Goal: Task Accomplishment & Management: Complete application form

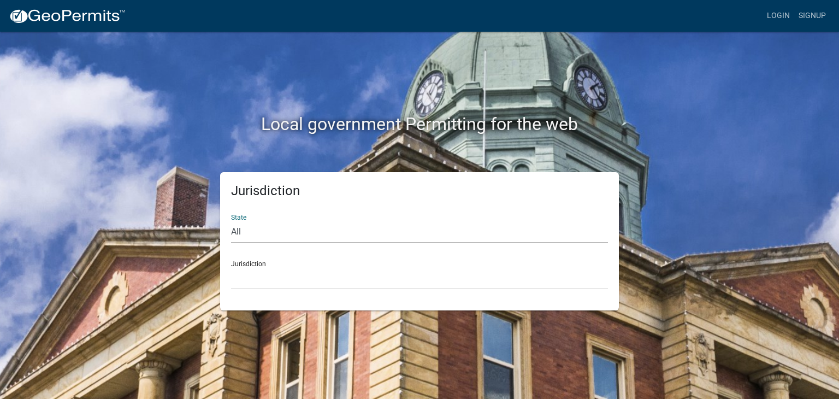
click at [244, 228] on select "All [US_STATE] [US_STATE] [US_STATE] [US_STATE] [US_STATE] [US_STATE] [US_STATE…" at bounding box center [419, 232] width 377 height 22
select select "[US_STATE]"
click at [231, 221] on select "All [US_STATE] [US_STATE] [US_STATE] [US_STATE] [US_STATE] [US_STATE] [US_STATE…" at bounding box center [419, 232] width 377 height 22
click at [251, 279] on select "City of [GEOGRAPHIC_DATA], [US_STATE] City of [GEOGRAPHIC_DATA], [US_STATE] Cit…" at bounding box center [419, 278] width 377 height 22
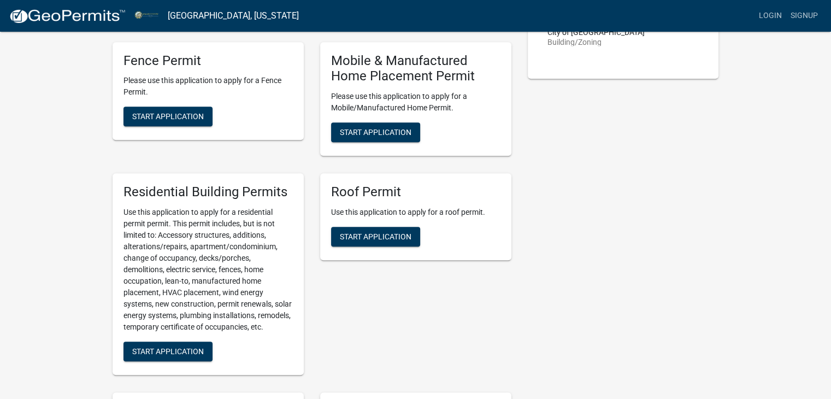
scroll to position [765, 0]
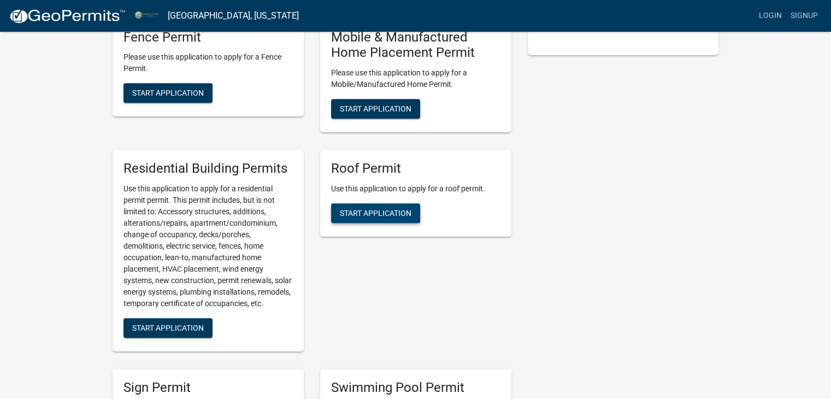
click at [382, 217] on span "Start Application" at bounding box center [376, 212] width 72 height 9
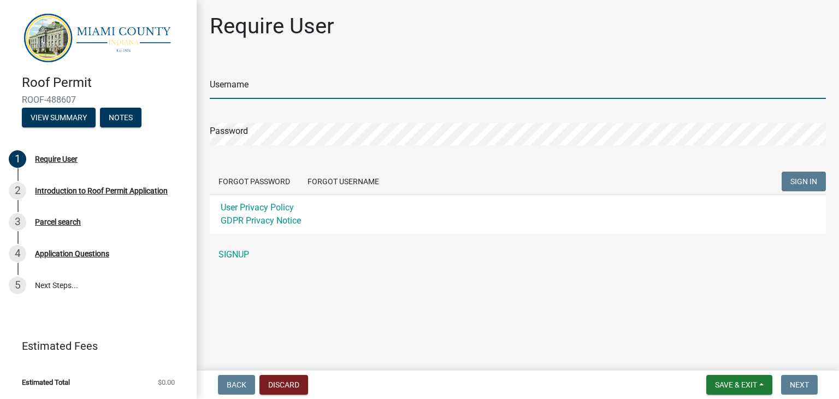
drag, startPoint x: 245, startPoint y: 97, endPoint x: 246, endPoint y: 90, distance: 6.6
click at [245, 97] on input "Username" at bounding box center [518, 87] width 616 height 22
type input "d"
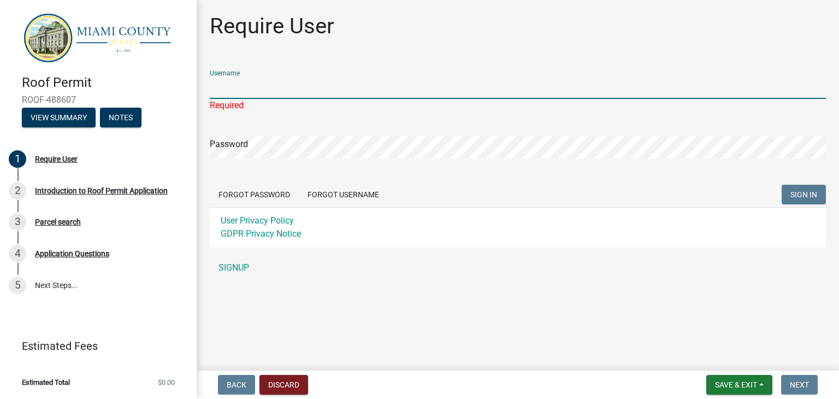
click at [267, 86] on input "Username" at bounding box center [518, 87] width 616 height 22
type input "dbellexteriors"
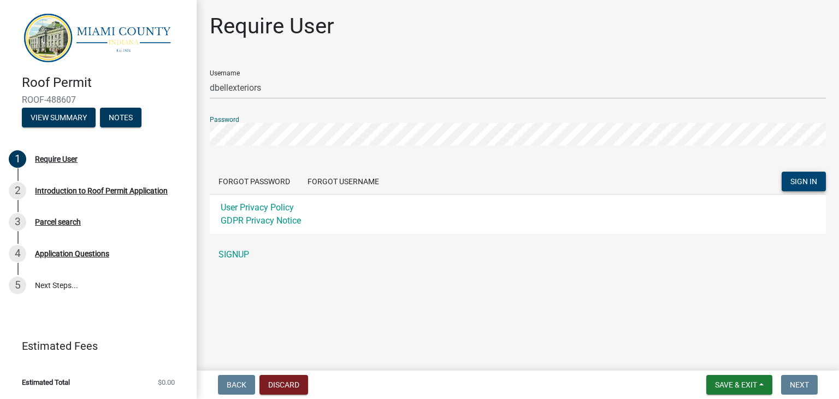
click at [807, 181] on span "SIGN IN" at bounding box center [804, 181] width 27 height 9
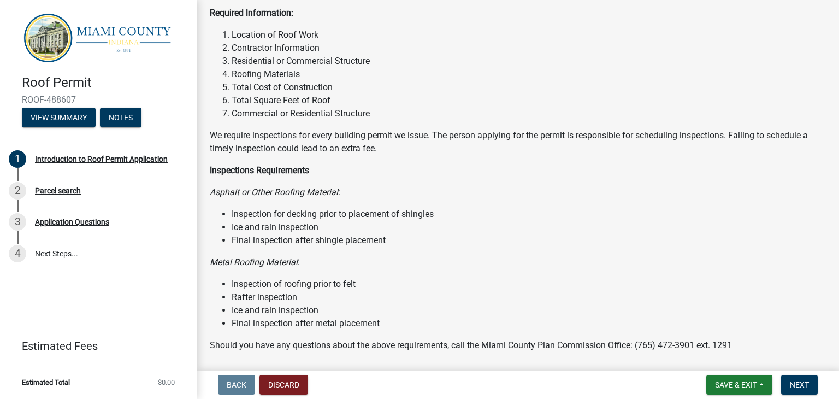
scroll to position [92, 0]
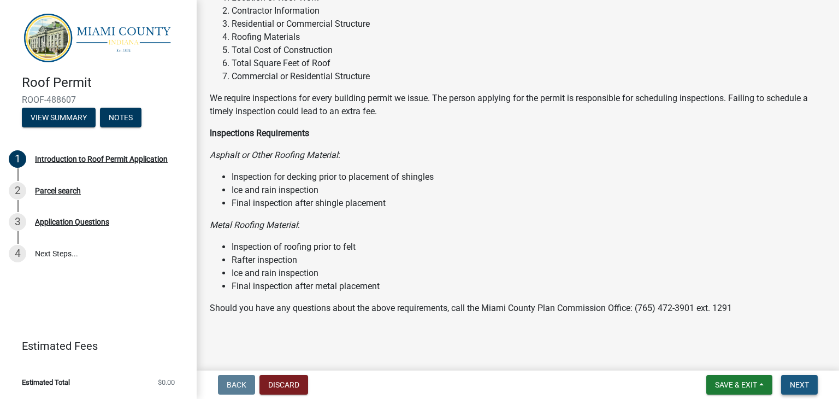
click at [789, 381] on button "Next" at bounding box center [799, 385] width 37 height 20
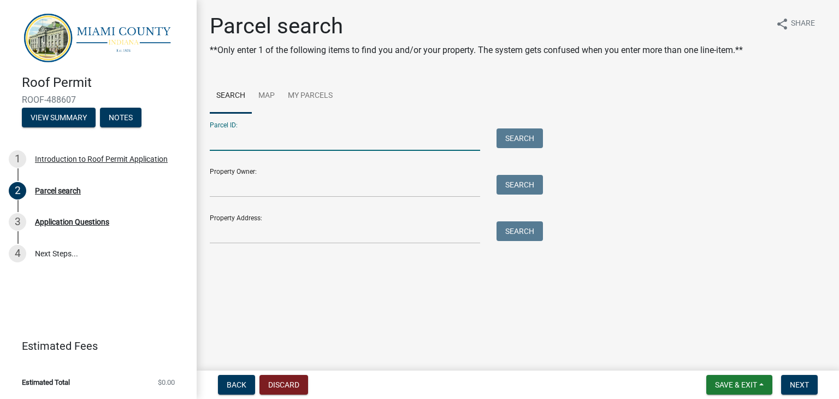
click at [226, 141] on input "Parcel ID:" at bounding box center [345, 139] width 270 height 22
click at [264, 92] on link "Map" at bounding box center [267, 96] width 30 height 35
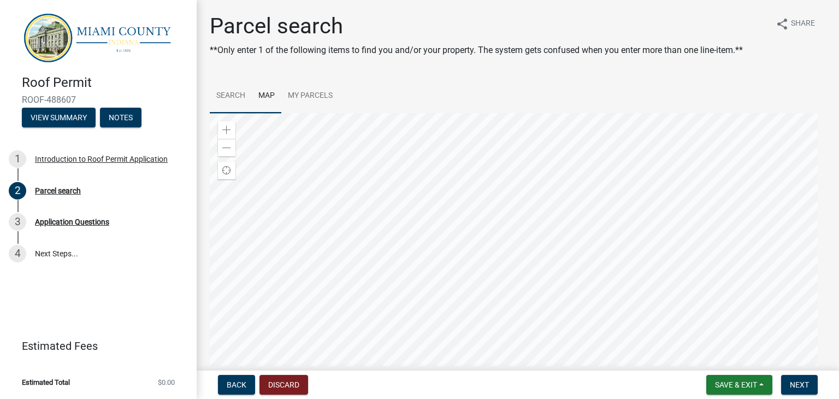
click at [225, 97] on link "Search" at bounding box center [231, 96] width 42 height 35
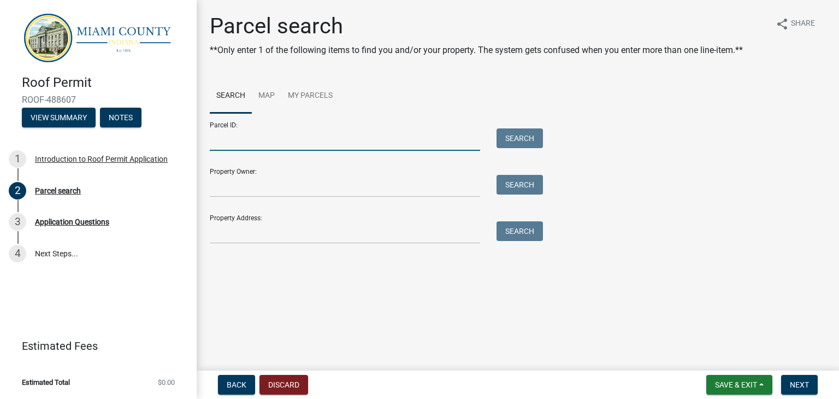
click at [261, 144] on input "Parcel ID:" at bounding box center [345, 139] width 270 height 22
paste input "357 Indiana 218, Bunker Hill, Indiana, 46914,"
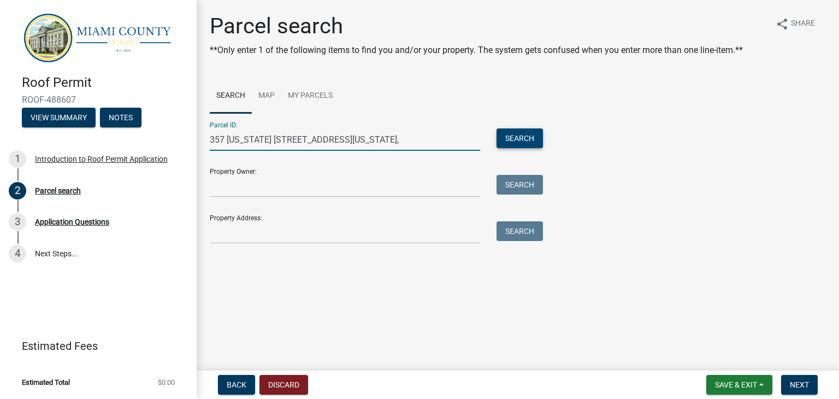
click at [530, 137] on button "Search" at bounding box center [520, 138] width 46 height 20
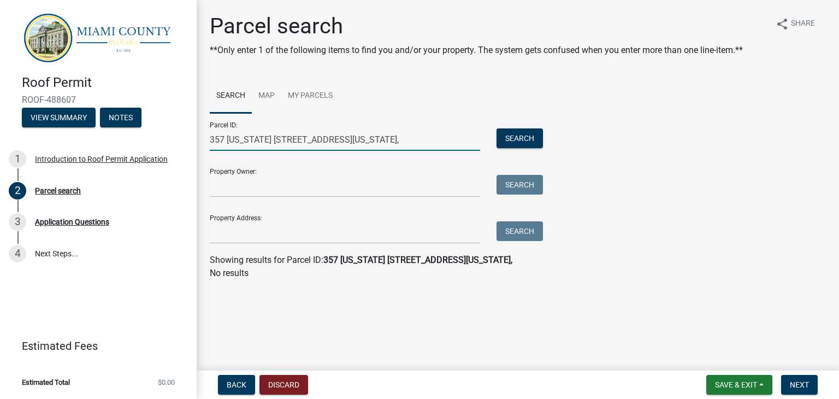
click at [415, 137] on input "357 Indiana 218, Bunker Hill, Indiana, 46914," at bounding box center [345, 139] width 270 height 22
click at [529, 137] on button "Search" at bounding box center [520, 138] width 46 height 20
click at [387, 139] on input "357 Indiana 218, Bunker Hill, Indiana, 46914" at bounding box center [345, 139] width 270 height 22
click at [505, 143] on button "Search" at bounding box center [520, 138] width 46 height 20
click at [380, 140] on input "357 Indiana 218, Bunker Hill, Indiana," at bounding box center [345, 139] width 270 height 22
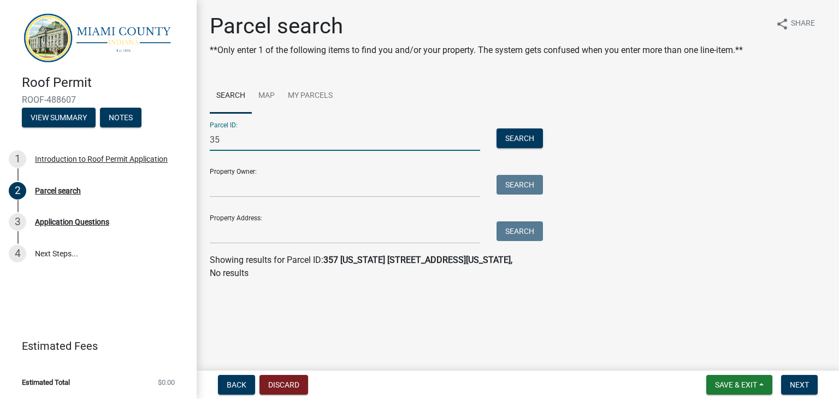
type input "3"
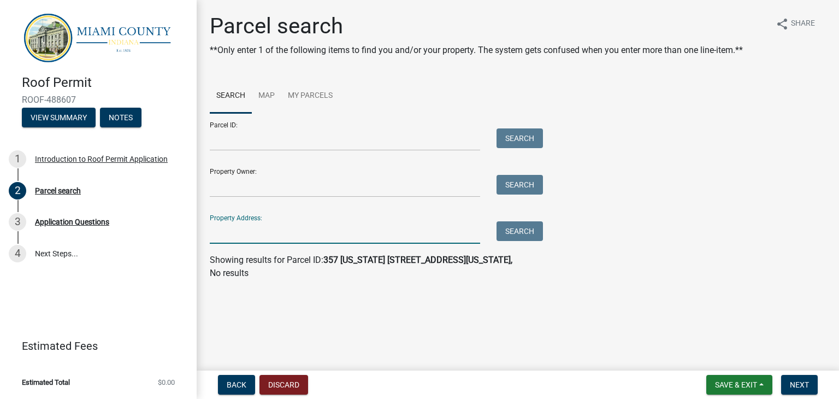
paste input "357 Indiana 218, Bunker Hill, Indiana, 46914,"
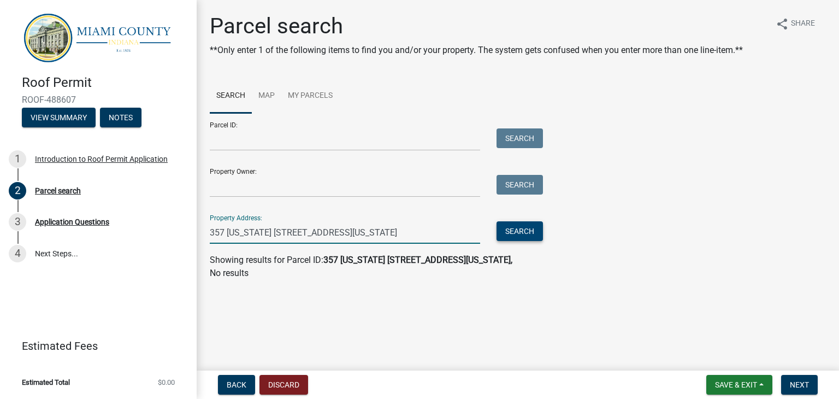
click at [517, 231] on button "Search" at bounding box center [520, 231] width 46 height 20
click at [421, 236] on input "357 Indiana 218, Bunker Hill, Indiana, 46914" at bounding box center [345, 232] width 270 height 22
click at [510, 234] on button "Search" at bounding box center [520, 231] width 46 height 20
drag, startPoint x: 391, startPoint y: 235, endPoint x: 358, endPoint y: 240, distance: 32.6
click at [358, 240] on input "357 Indiana 218, Bunker Hill, Indiana, 46914" at bounding box center [345, 232] width 270 height 22
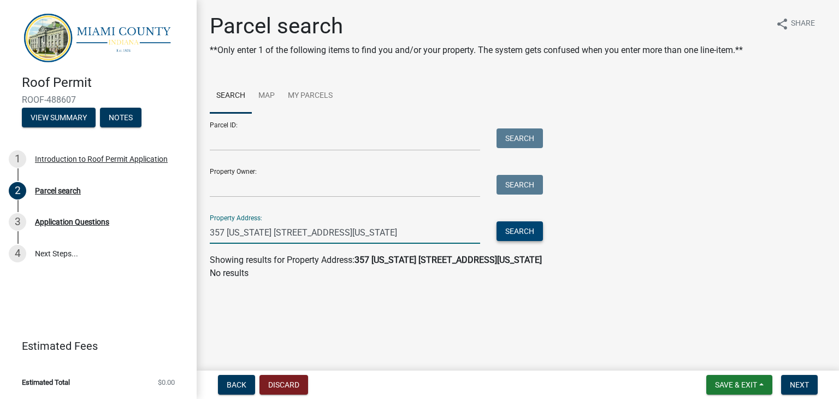
click at [520, 233] on button "Search" at bounding box center [520, 231] width 46 height 20
click at [354, 234] on input "357 Indiana 218, Bunker Hill, Indiana" at bounding box center [345, 232] width 270 height 22
click at [528, 233] on button "Search" at bounding box center [520, 231] width 46 height 20
click at [338, 236] on input "357 Indiana 218, Bunker Hill" at bounding box center [345, 232] width 270 height 22
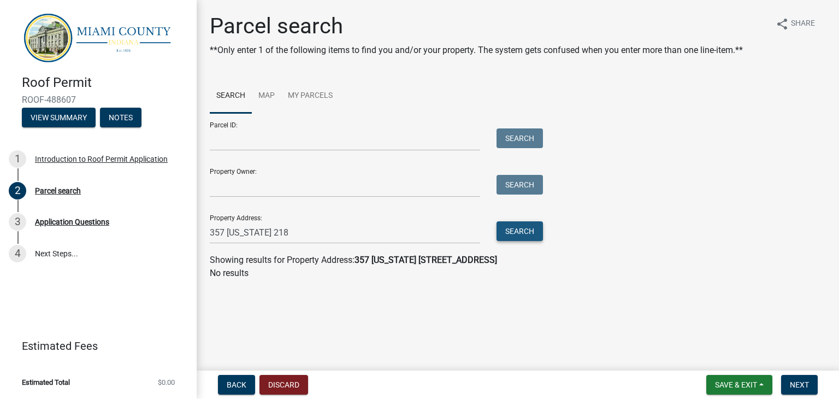
click at [524, 234] on button "Search" at bounding box center [520, 231] width 46 height 20
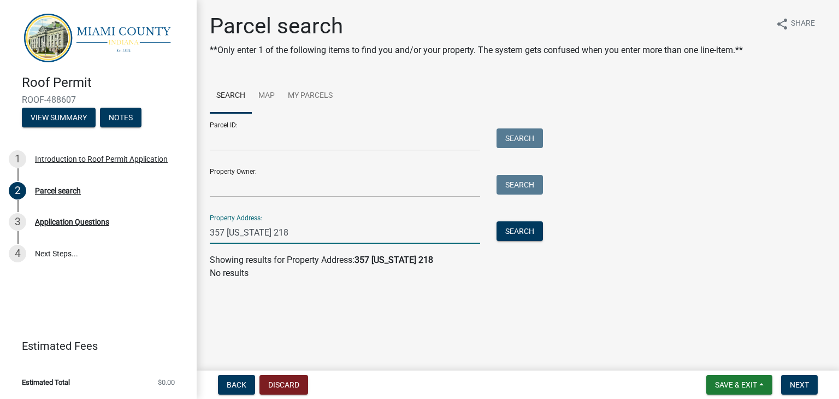
click at [314, 240] on input "357 Indiana 218" at bounding box center [345, 232] width 270 height 22
click at [262, 232] on input "357 Indiana 218" at bounding box center [345, 232] width 270 height 22
click at [261, 234] on input "357 Indiana 218" at bounding box center [345, 232] width 270 height 22
click at [266, 229] on input "357 SR-218" at bounding box center [345, 232] width 270 height 22
click at [510, 232] on button "Search" at bounding box center [520, 231] width 46 height 20
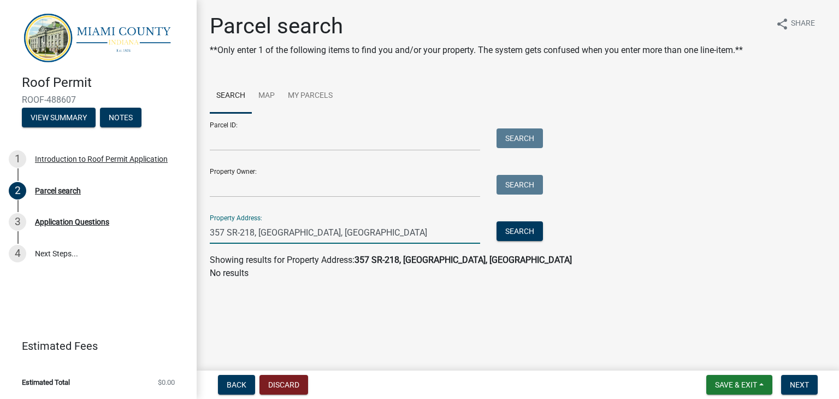
click at [339, 240] on input "357 SR-218, Bunker Hill, IN" at bounding box center [345, 232] width 270 height 22
type input "357 SR-218, Bunker Hill, IN 46914"
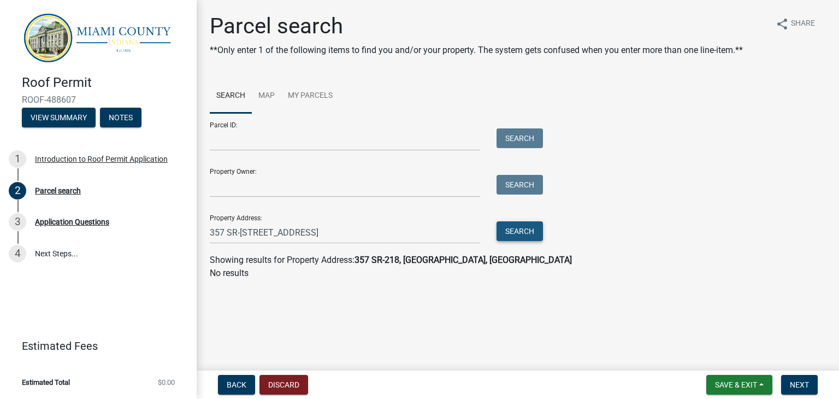
click at [539, 228] on button "Search" at bounding box center [520, 231] width 46 height 20
click at [508, 239] on button "Search" at bounding box center [520, 231] width 46 height 20
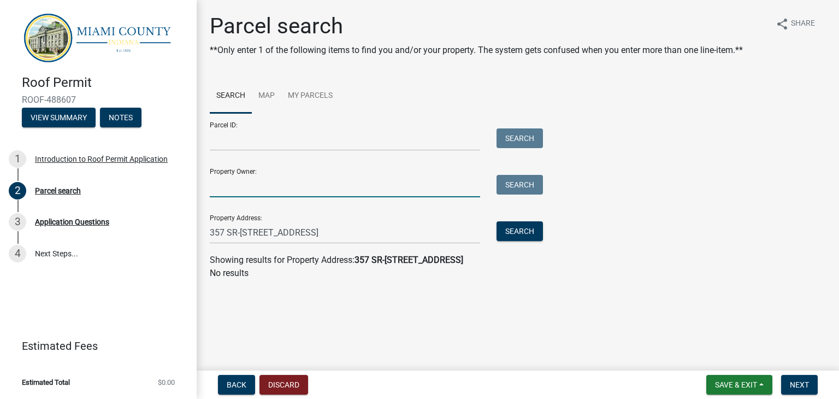
click at [241, 184] on input "Property Owner:" at bounding box center [345, 186] width 270 height 22
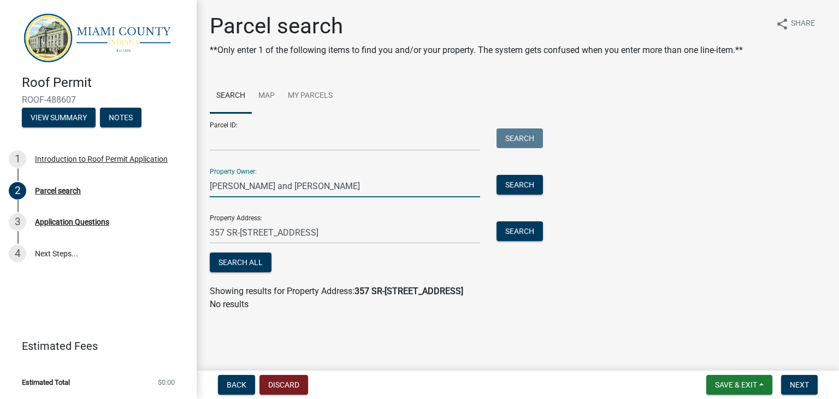
type input "Jeff and Vicky Schultz"
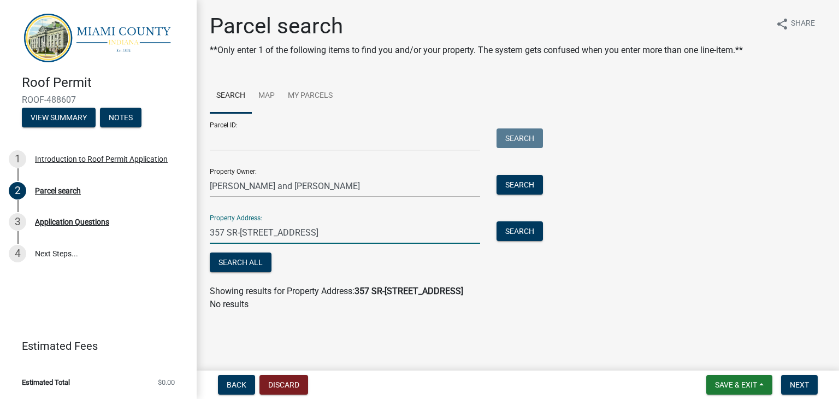
drag, startPoint x: 334, startPoint y: 237, endPoint x: 201, endPoint y: 237, distance: 133.3
click at [202, 237] on div "357 SR-218, Bunker Hill, IN 46914" at bounding box center [345, 232] width 287 height 22
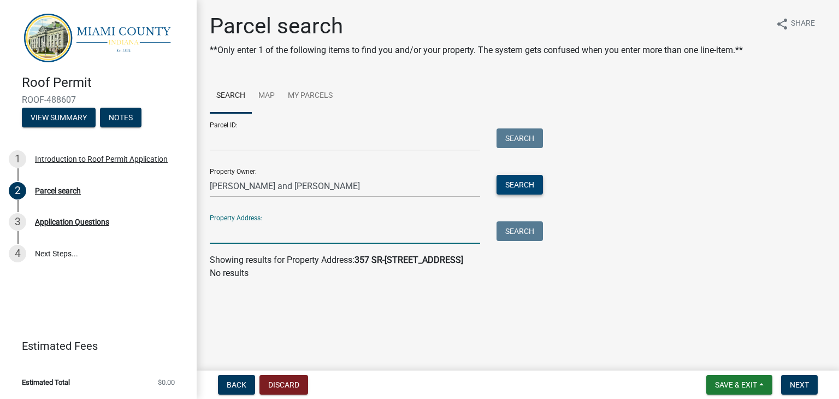
click at [513, 182] on button "Search" at bounding box center [520, 185] width 46 height 20
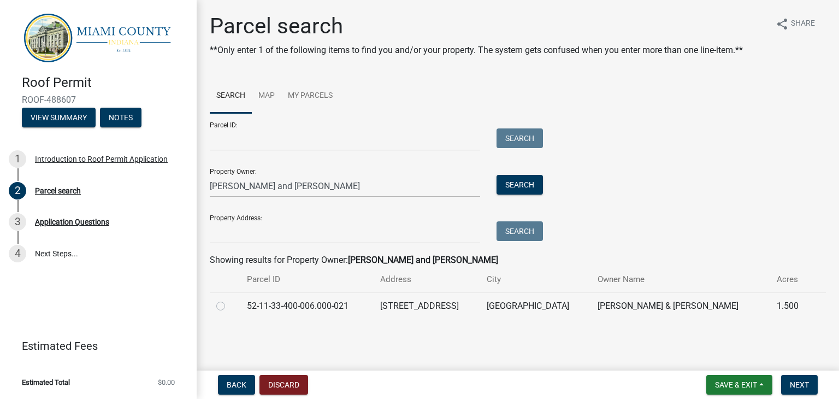
click at [229, 299] on label at bounding box center [229, 299] width 0 height 0
click at [229, 307] on input "radio" at bounding box center [232, 302] width 7 height 7
radio input "true"
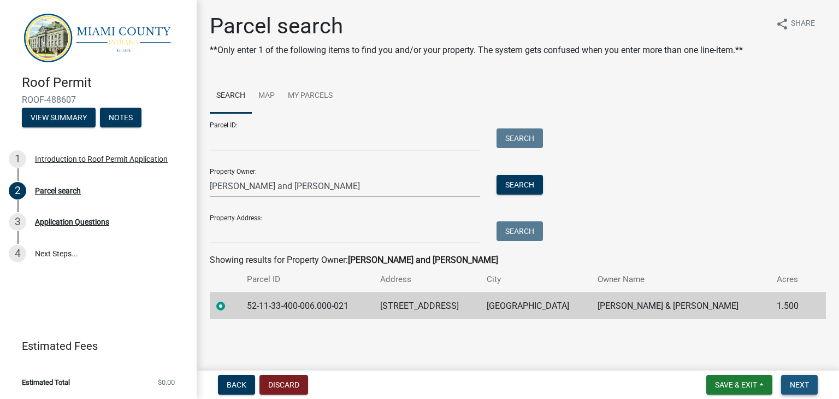
click at [787, 387] on button "Next" at bounding box center [799, 385] width 37 height 20
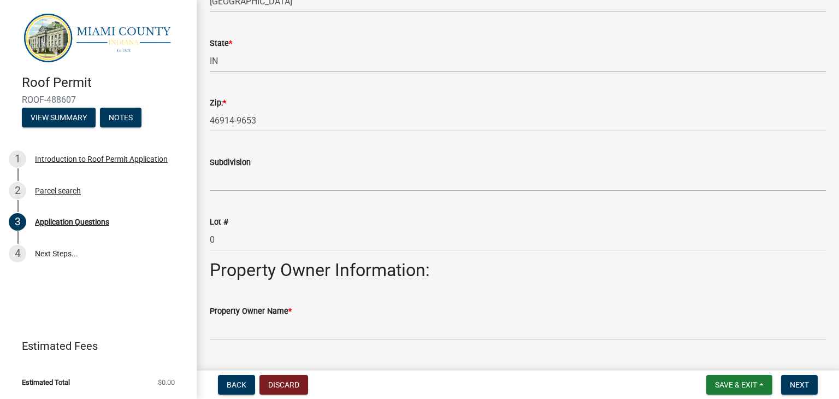
scroll to position [273, 0]
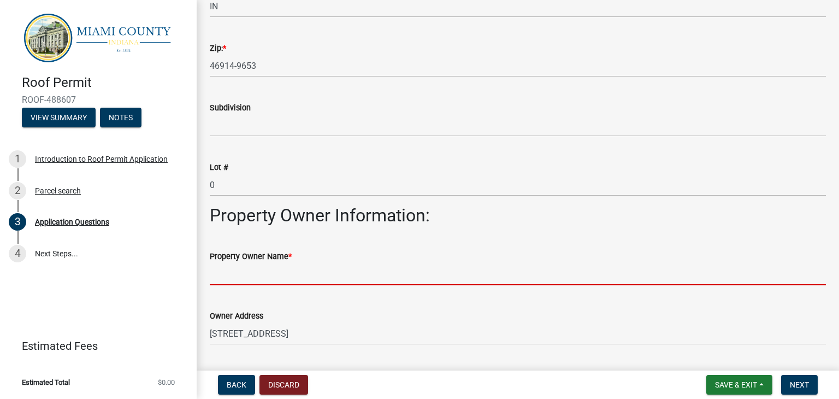
click at [265, 277] on input "Property Owner Name *" at bounding box center [518, 274] width 616 height 22
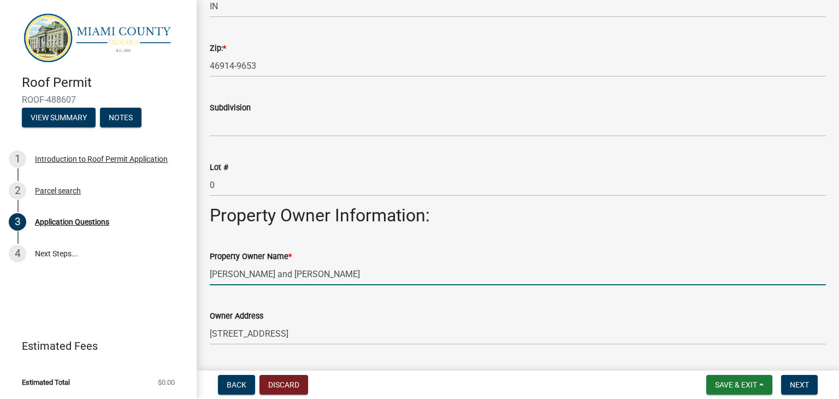
type input "Jeff and Vicky Schultz"
click at [307, 261] on div "Property Owner Name *" at bounding box center [518, 256] width 616 height 13
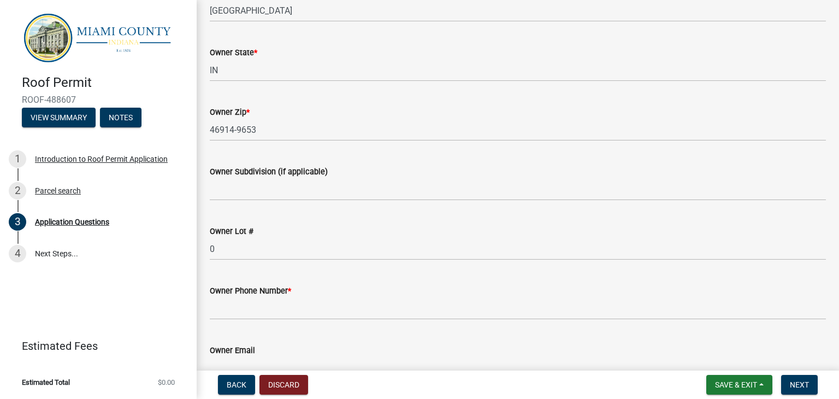
scroll to position [710, 0]
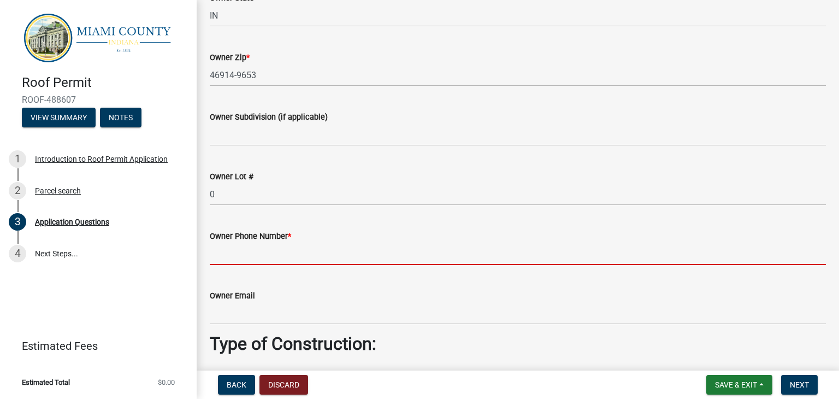
click at [250, 256] on input "Owner Phone Number *" at bounding box center [518, 254] width 616 height 22
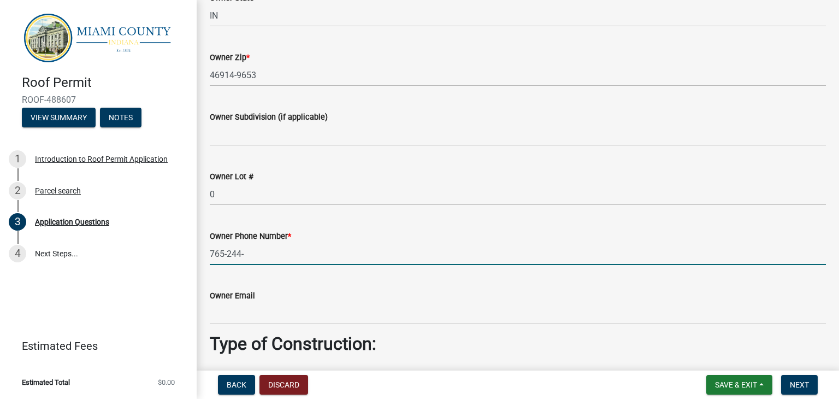
click at [307, 254] on input "765-244-" at bounding box center [518, 254] width 616 height 22
type input "765-244-1838"
click at [301, 278] on div "Owner Email" at bounding box center [518, 299] width 616 height 51
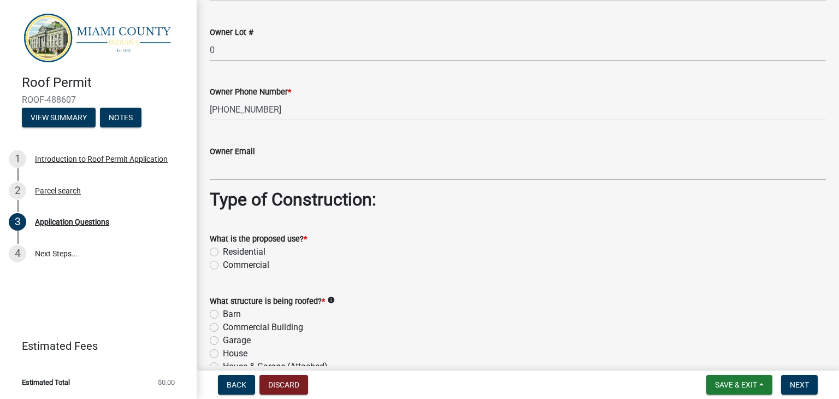
scroll to position [874, 0]
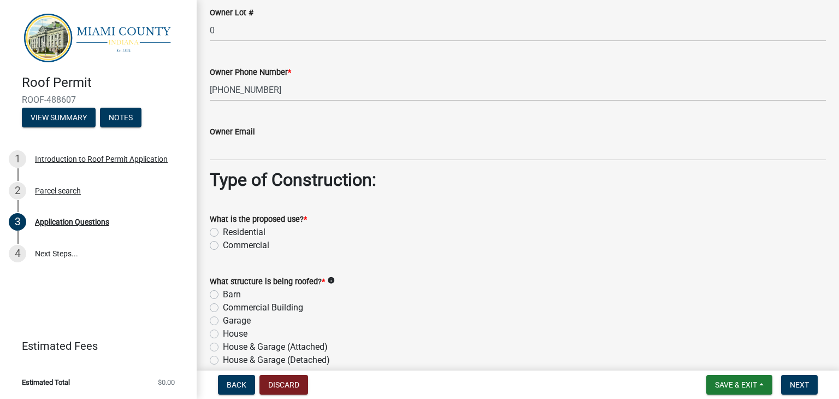
click at [223, 232] on label "Residential" at bounding box center [244, 232] width 43 height 13
click at [223, 232] on input "Residential" at bounding box center [226, 229] width 7 height 7
radio input "true"
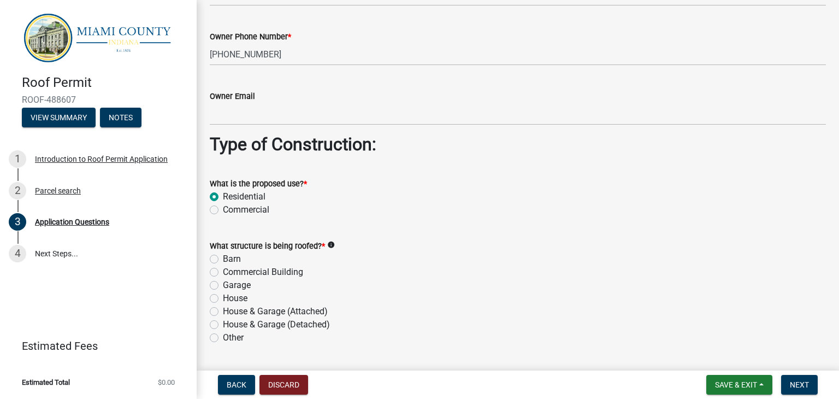
scroll to position [929, 0]
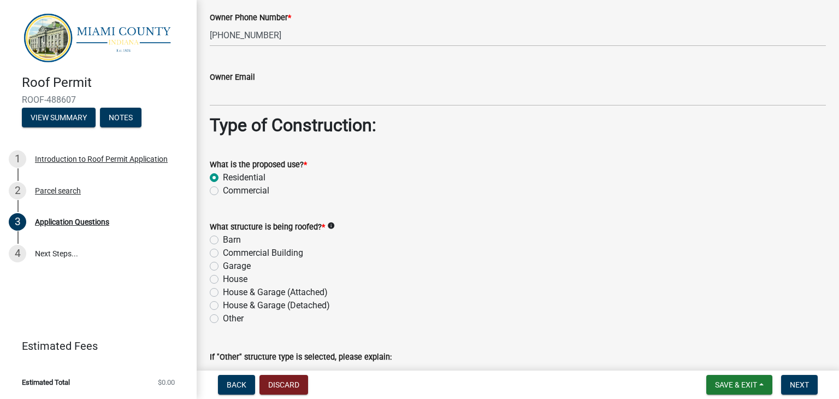
click at [223, 296] on label "House & Garage (Attached)" at bounding box center [275, 292] width 105 height 13
click at [223, 293] on input "House & Garage (Attached)" at bounding box center [226, 289] width 7 height 7
radio input "true"
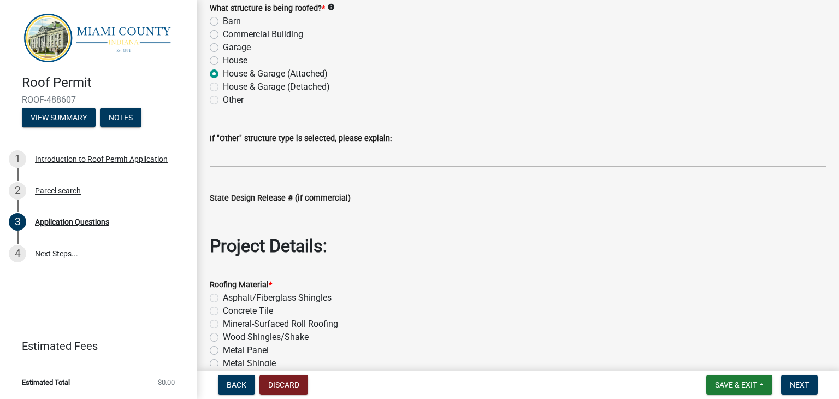
scroll to position [1202, 0]
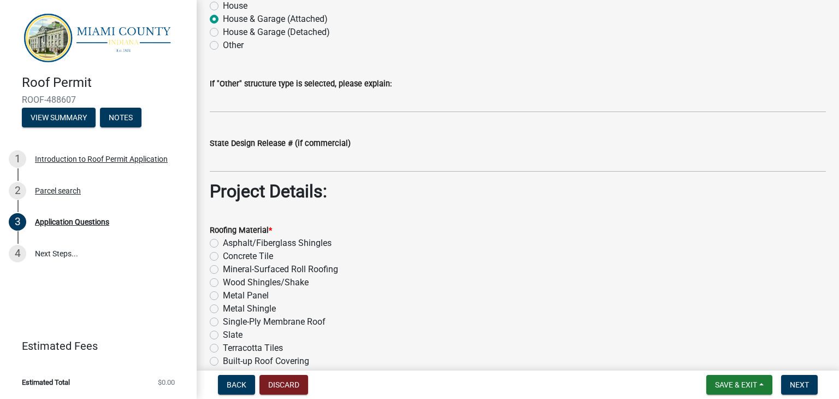
click at [223, 296] on label "Metal Panel" at bounding box center [246, 295] width 46 height 13
click at [223, 296] on input "Metal Panel" at bounding box center [226, 292] width 7 height 7
radio input "true"
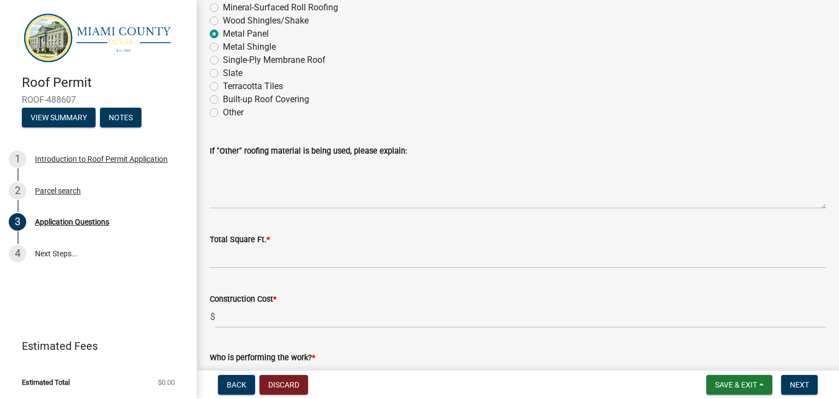
scroll to position [1475, 0]
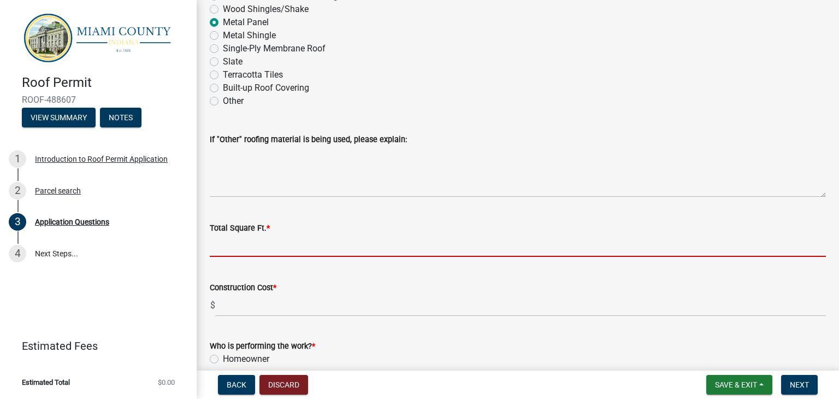
click at [264, 250] on input "Total Square Ft. *" at bounding box center [518, 245] width 616 height 22
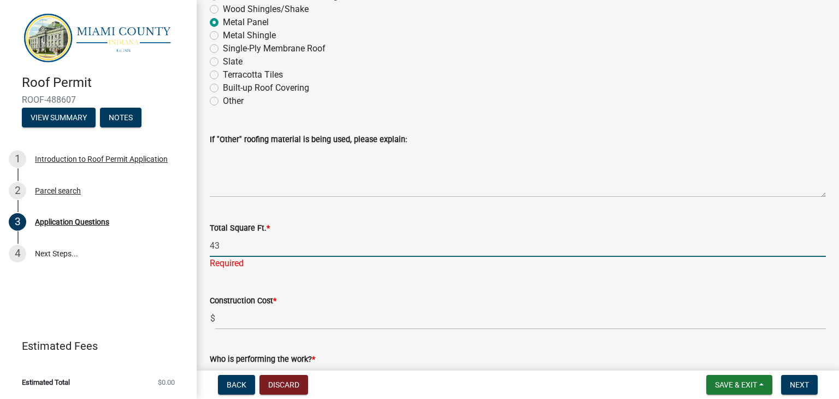
type input "43"
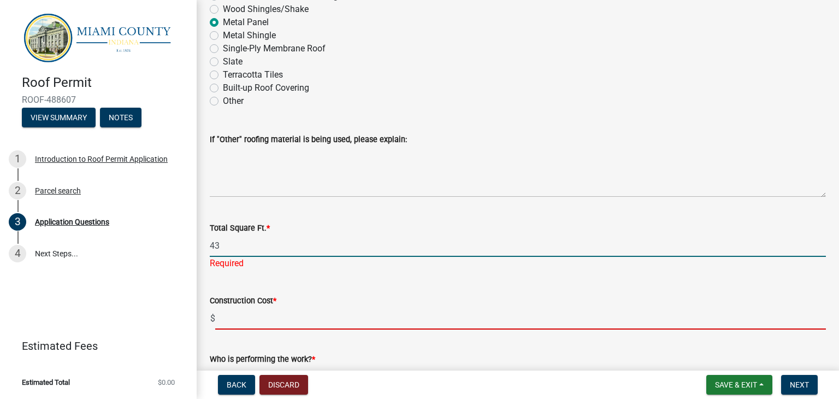
click at [268, 326] on wm-data-entity-input "Construction Cost * $" at bounding box center [518, 309] width 616 height 61
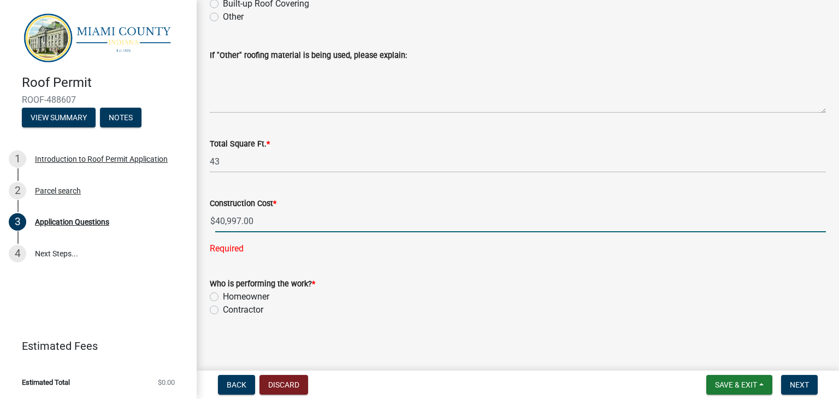
scroll to position [1563, 0]
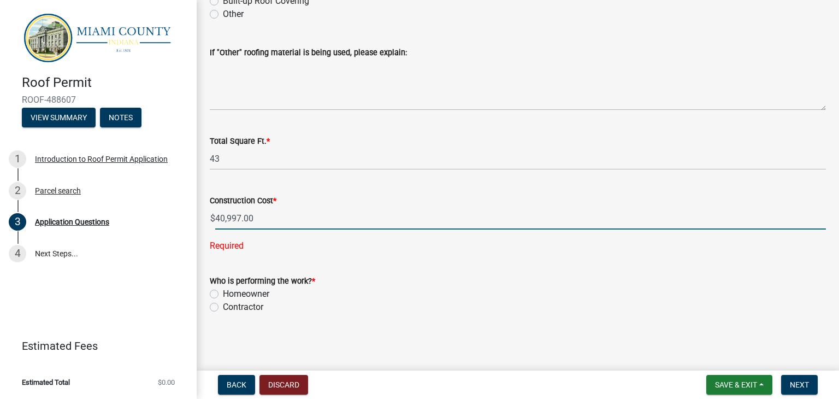
type input "40997.00"
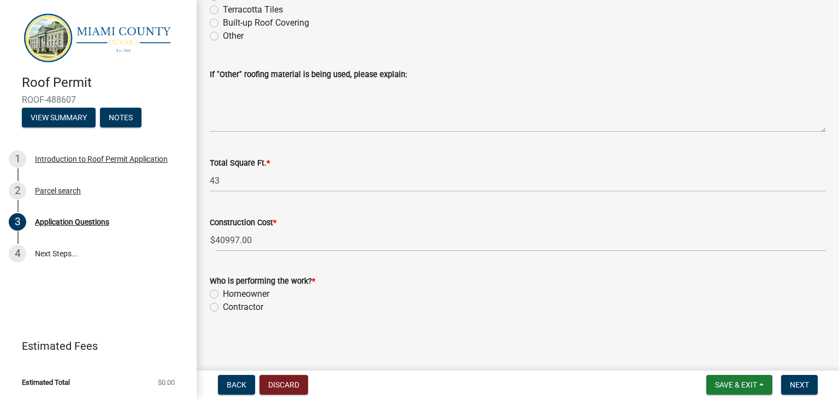
click at [223, 307] on label "Contractor" at bounding box center [243, 307] width 40 height 13
click at [223, 307] on input "Contractor" at bounding box center [226, 304] width 7 height 7
radio input "true"
click at [788, 380] on button "Next" at bounding box center [799, 385] width 37 height 20
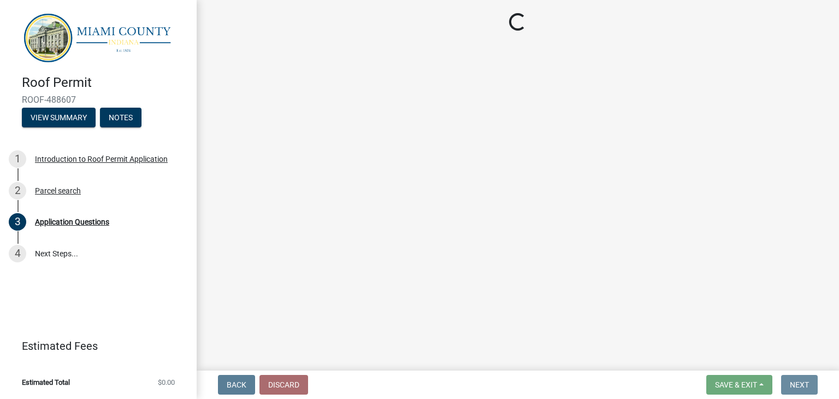
scroll to position [0, 0]
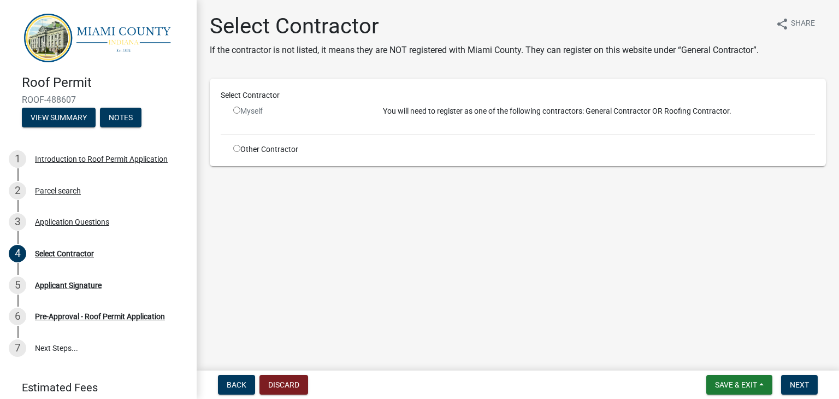
click at [237, 110] on input "radio" at bounding box center [236, 110] width 7 height 7
radio input "false"
click at [272, 103] on div "Select Contractor" at bounding box center [518, 98] width 611 height 16
click at [232, 147] on div "Other Contractor" at bounding box center [300, 149] width 150 height 11
click at [236, 148] on input "radio" at bounding box center [236, 148] width 7 height 7
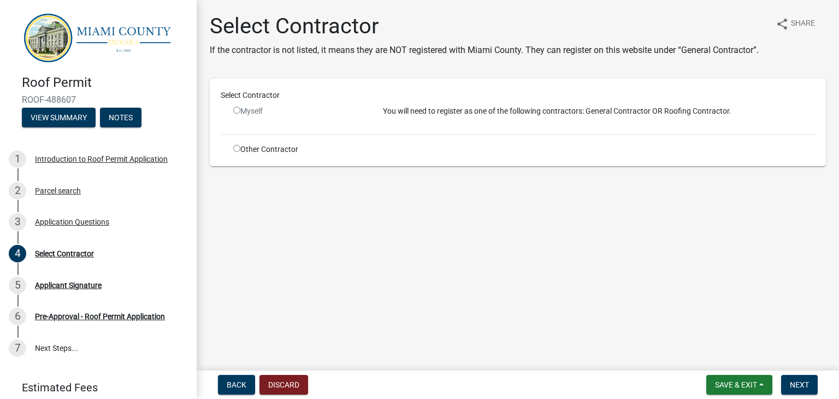
radio input "true"
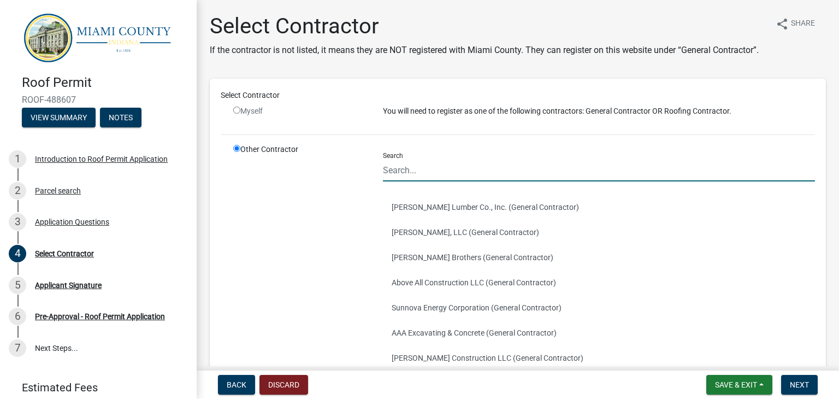
click at [409, 181] on input "Search" at bounding box center [599, 170] width 432 height 22
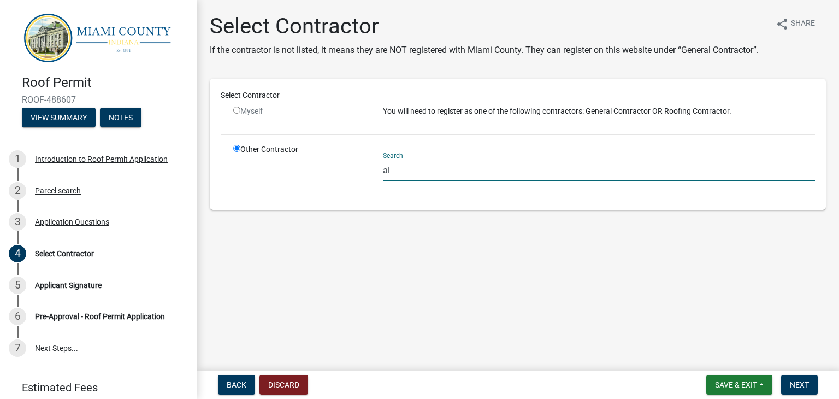
type input "a"
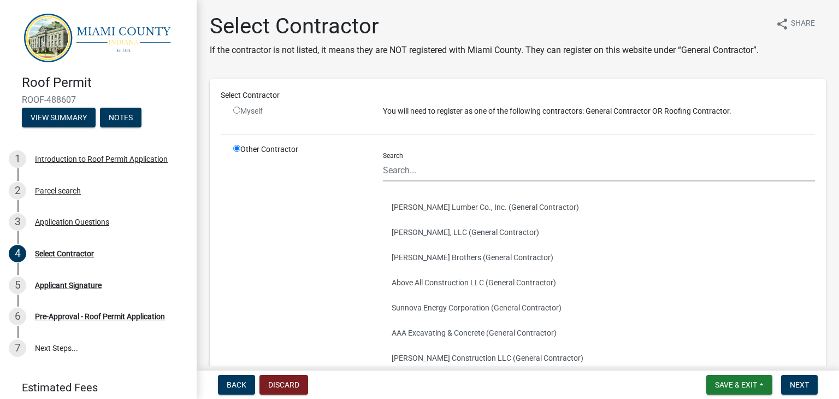
click at [239, 152] on input "radio" at bounding box center [236, 148] width 7 height 7
click at [237, 114] on input "radio" at bounding box center [236, 110] width 7 height 7
radio input "false"
radio input "true"
click at [236, 114] on input "radio" at bounding box center [236, 110] width 7 height 7
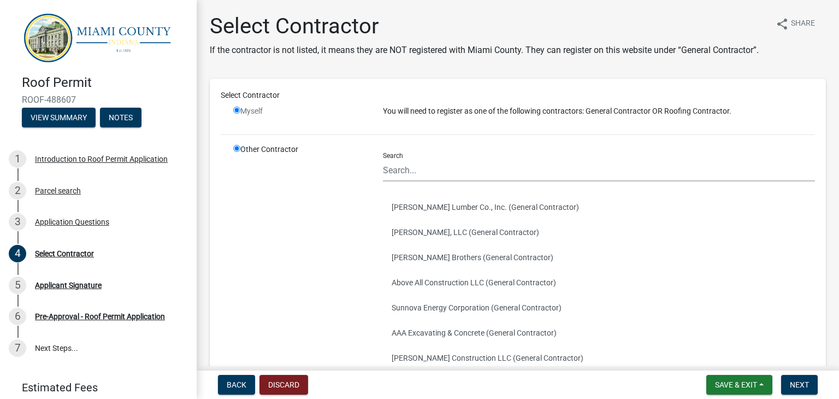
radio input "false"
radio input "true"
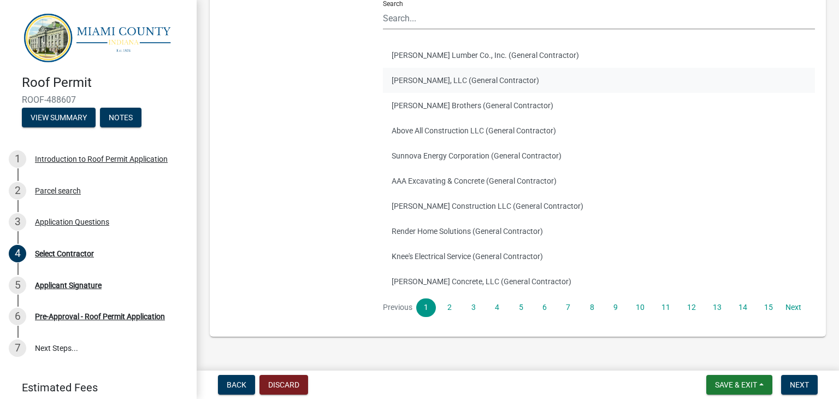
scroll to position [164, 0]
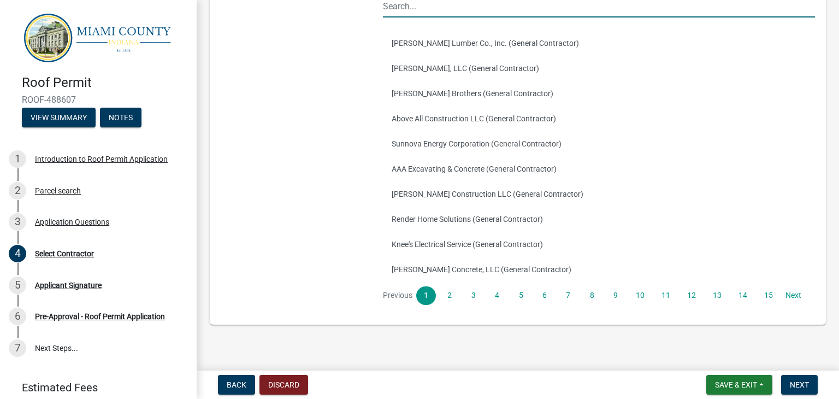
click at [401, 17] on input "Search" at bounding box center [599, 6] width 432 height 22
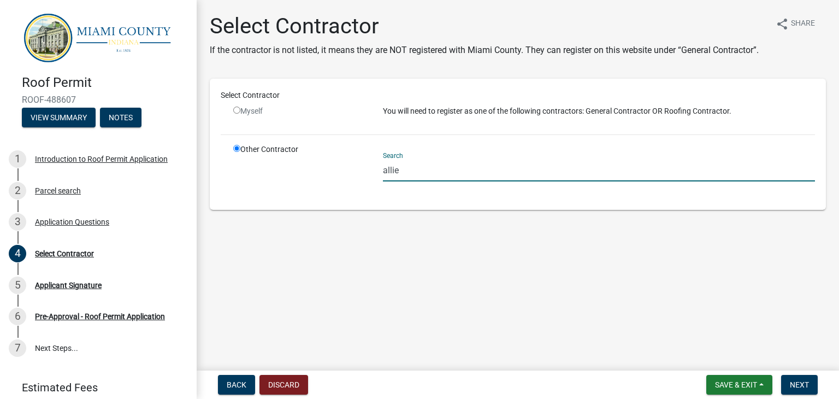
scroll to position [0, 0]
type input "a"
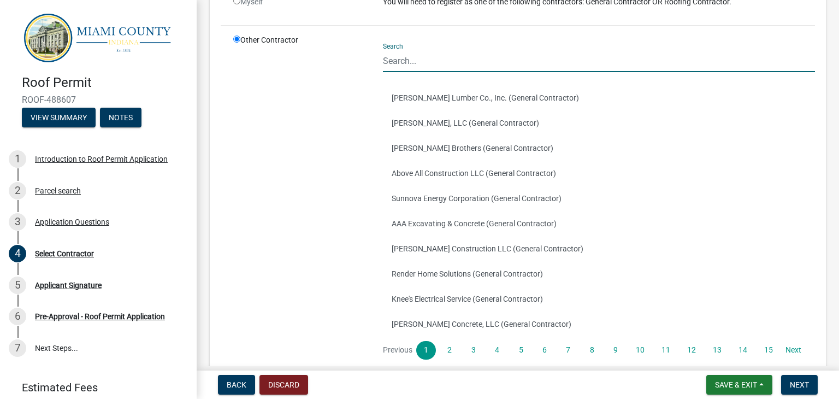
scroll to position [164, 0]
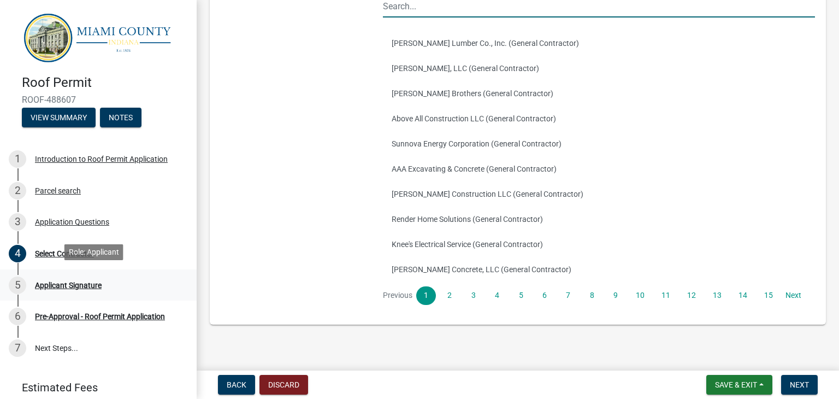
click at [75, 284] on div "Applicant Signature" at bounding box center [68, 285] width 67 height 8
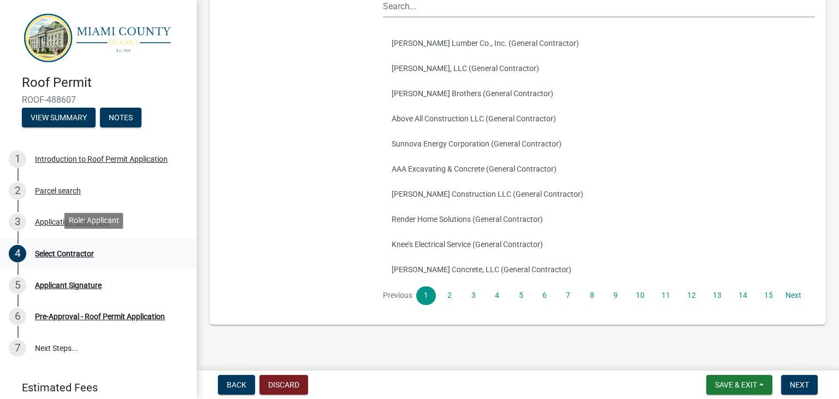
click at [52, 250] on div "Select Contractor" at bounding box center [64, 254] width 59 height 8
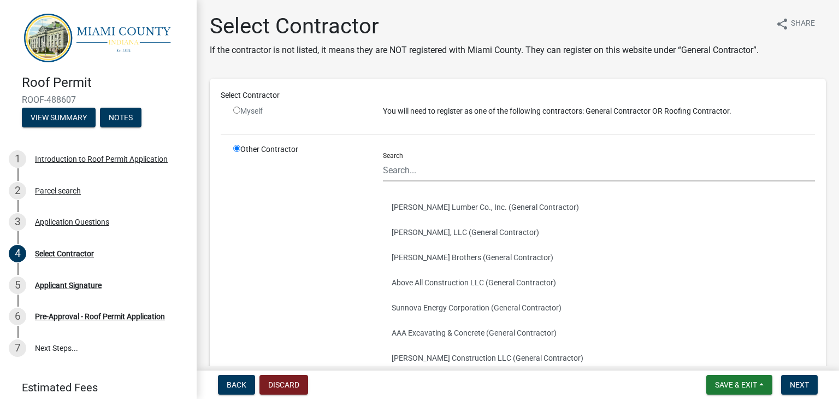
click at [237, 114] on input "radio" at bounding box center [236, 110] width 7 height 7
radio input "false"
radio input "true"
click at [235, 152] on input "radio" at bounding box center [236, 148] width 7 height 7
click at [236, 152] on input "radio" at bounding box center [236, 148] width 7 height 7
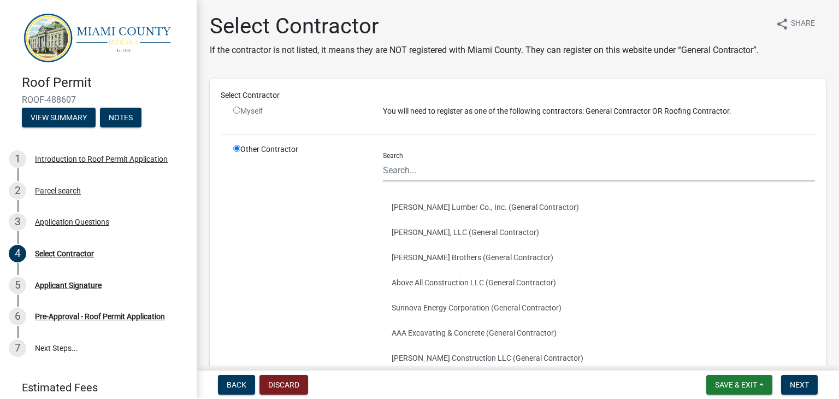
click at [236, 152] on input "radio" at bounding box center [236, 148] width 7 height 7
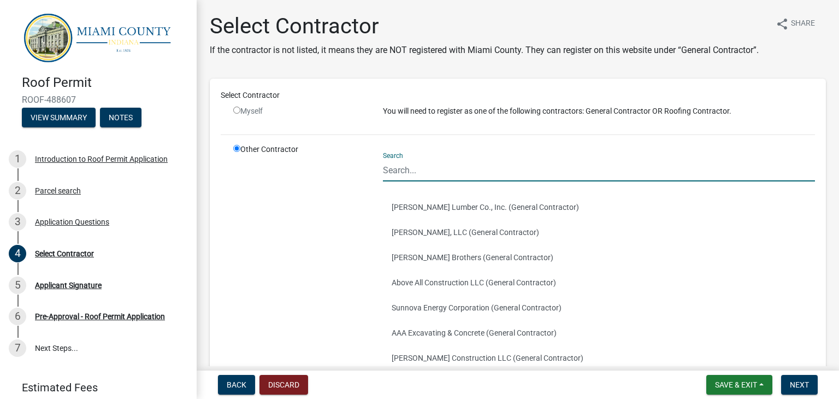
click at [433, 181] on input "Search" at bounding box center [599, 170] width 432 height 22
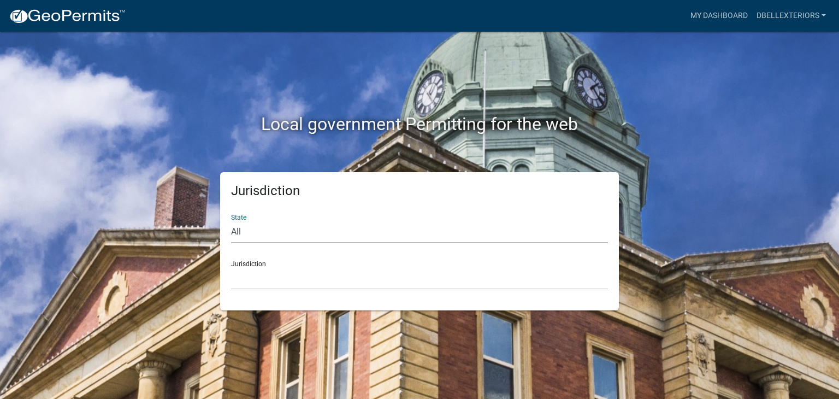
click at [271, 227] on select "All [US_STATE] [US_STATE] [US_STATE] [US_STATE] [US_STATE] [US_STATE] [US_STATE…" at bounding box center [419, 232] width 377 height 22
select select "[US_STATE]"
click at [231, 221] on select "All [US_STATE] [US_STATE] [US_STATE] [US_STATE] [US_STATE] [US_STATE] [US_STATE…" at bounding box center [419, 232] width 377 height 22
click at [261, 278] on select "City of [GEOGRAPHIC_DATA], [US_STATE] City of [GEOGRAPHIC_DATA], [US_STATE] Cit…" at bounding box center [419, 278] width 377 height 22
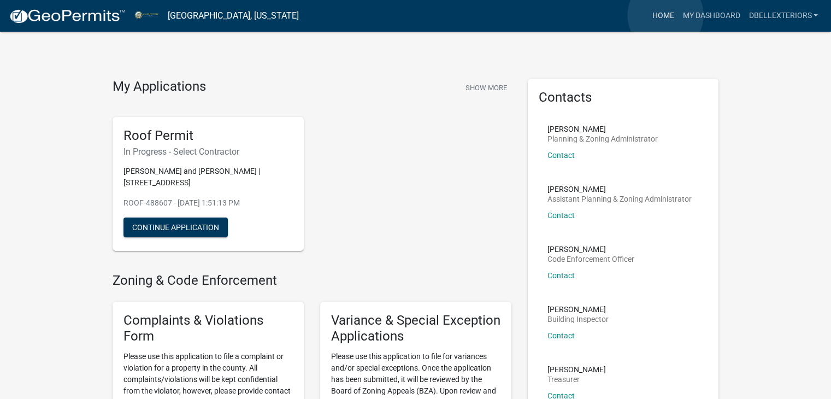
click at [666, 15] on link "Home" at bounding box center [662, 15] width 31 height 21
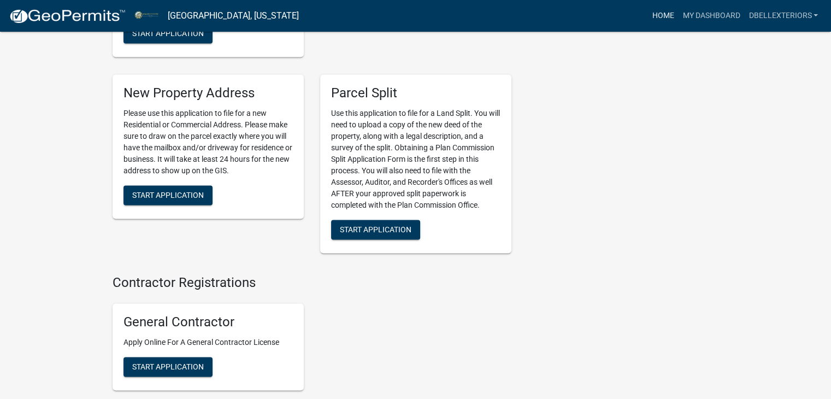
scroll to position [1638, 0]
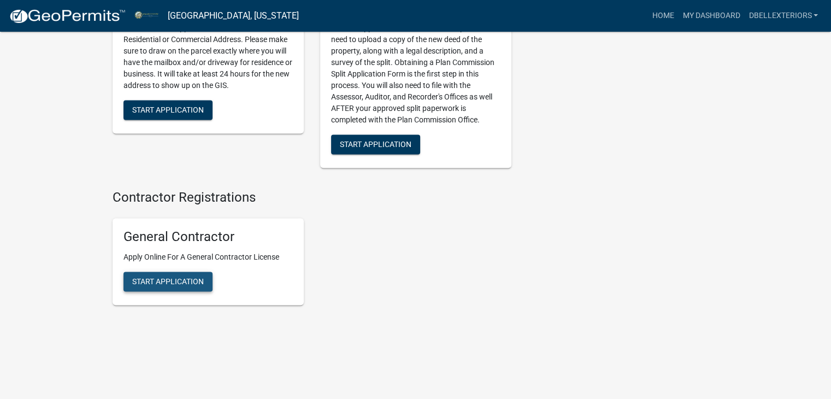
click at [163, 278] on span "Start Application" at bounding box center [168, 281] width 72 height 9
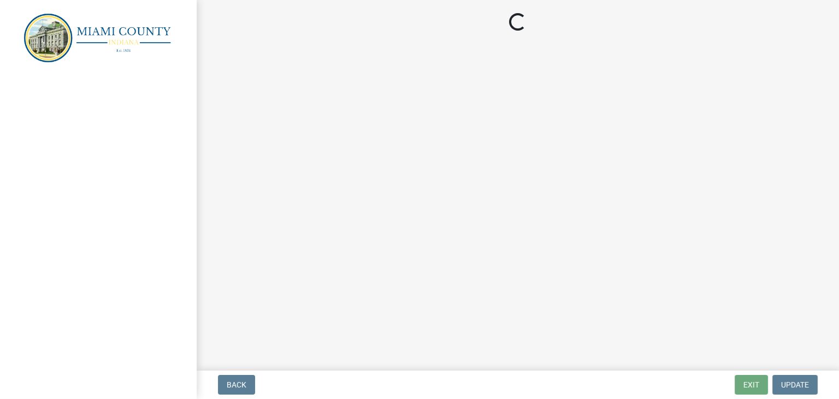
select select "In"
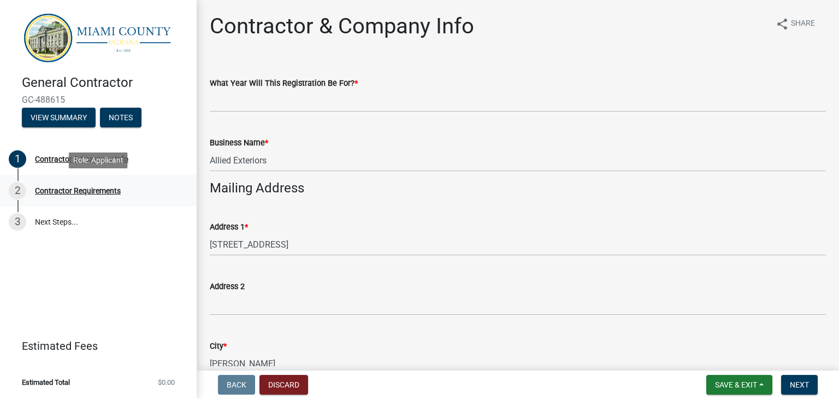
click at [94, 192] on div "Contractor Requirements" at bounding box center [78, 191] width 86 height 8
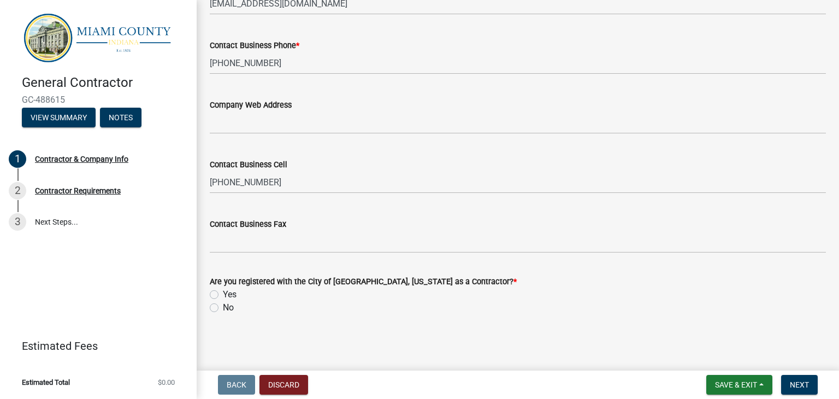
scroll to position [831, 0]
click at [223, 293] on label "Yes" at bounding box center [230, 293] width 14 height 13
click at [223, 293] on input "Yes" at bounding box center [226, 290] width 7 height 7
radio input "true"
click at [223, 293] on label "Yes" at bounding box center [230, 293] width 14 height 13
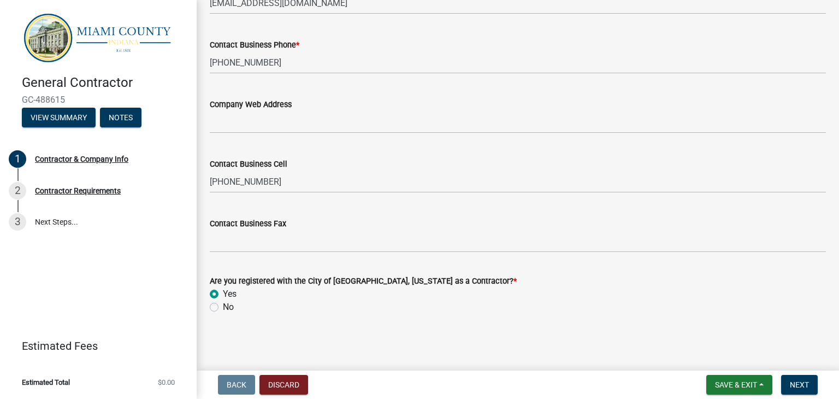
click at [223, 293] on input "Yes" at bounding box center [226, 290] width 7 height 7
click at [223, 293] on label "Yes" at bounding box center [230, 293] width 14 height 13
click at [223, 293] on input "Yes" at bounding box center [226, 290] width 7 height 7
click at [218, 313] on div "No" at bounding box center [518, 307] width 616 height 13
click at [223, 305] on label "No" at bounding box center [228, 307] width 11 height 13
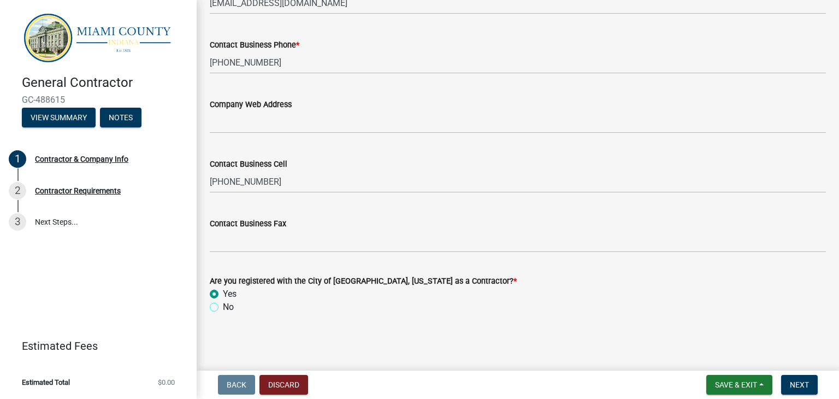
click at [223, 305] on input "No" at bounding box center [226, 304] width 7 height 7
radio input "true"
click at [223, 297] on label "Yes" at bounding box center [230, 293] width 14 height 13
click at [223, 295] on input "Yes" at bounding box center [226, 290] width 7 height 7
radio input "true"
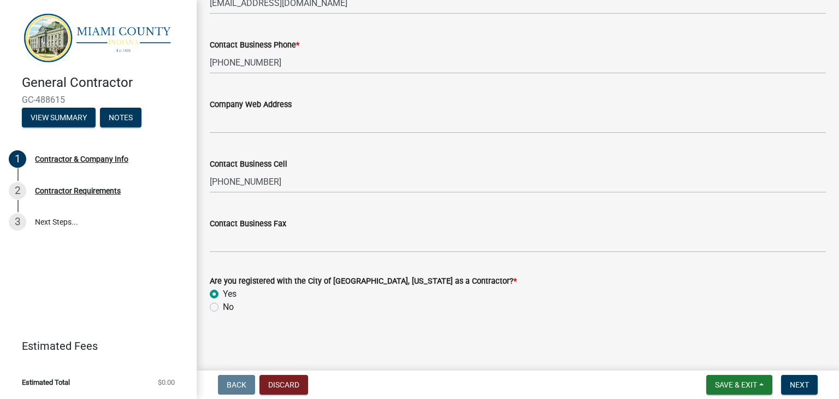
click at [223, 310] on label "No" at bounding box center [228, 307] width 11 height 13
click at [223, 308] on input "No" at bounding box center [226, 304] width 7 height 7
radio input "true"
click at [278, 316] on wm-data-entity-input "Are you registered with the City of [GEOGRAPHIC_DATA], [US_STATE] as a Contract…" at bounding box center [518, 292] width 616 height 62
click at [234, 314] on wm-data-entity-input "Are you registered with the City of [GEOGRAPHIC_DATA], [US_STATE] as a Contract…" at bounding box center [518, 292] width 616 height 62
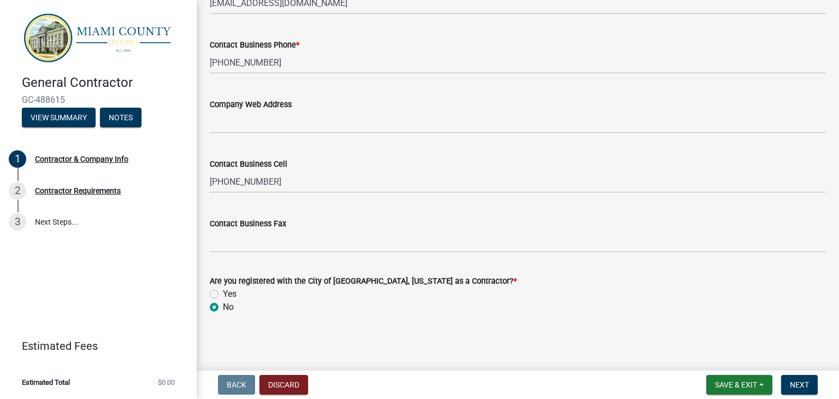
click at [223, 294] on label "Yes" at bounding box center [230, 293] width 14 height 13
click at [223, 294] on input "Yes" at bounding box center [226, 290] width 7 height 7
radio input "true"
click at [793, 385] on span "Next" at bounding box center [799, 384] width 19 height 9
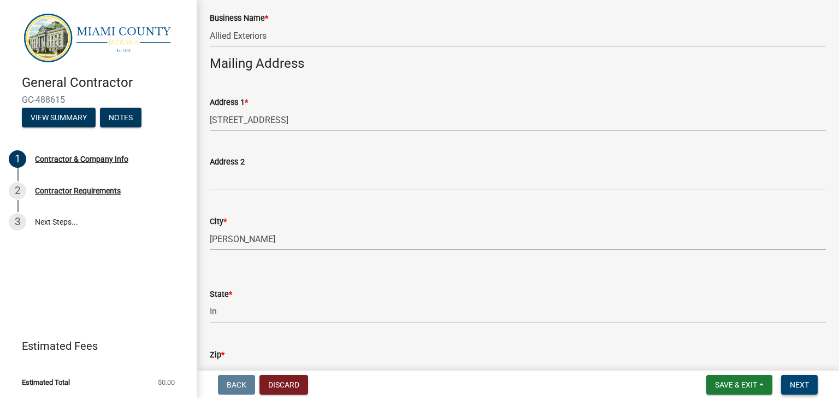
scroll to position [133, 0]
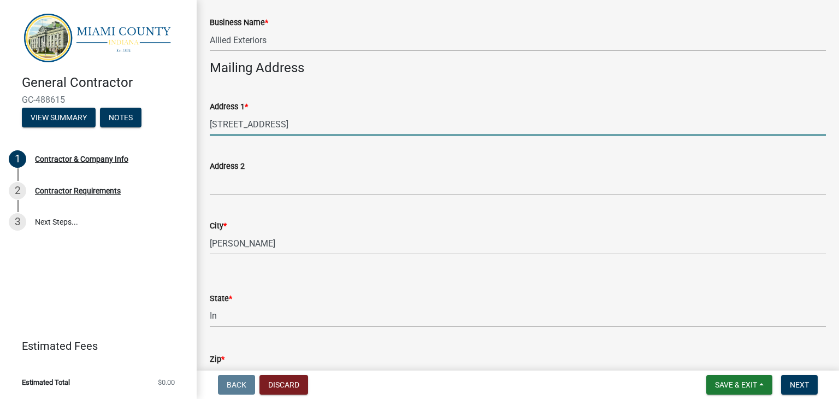
click at [215, 126] on input "[STREET_ADDRESS]" at bounding box center [518, 124] width 616 height 22
type input "[STREET_ADDRESS]"
click at [282, 154] on div "Address 2" at bounding box center [518, 169] width 616 height 51
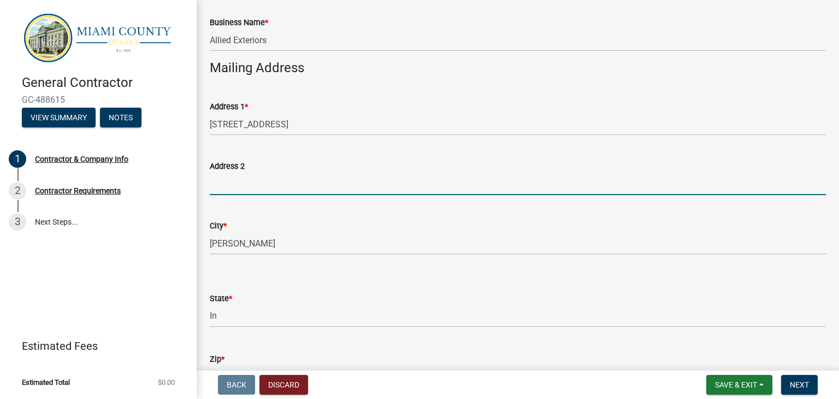
click at [239, 181] on input "Address 2" at bounding box center [518, 184] width 616 height 22
type input "STE. 225"
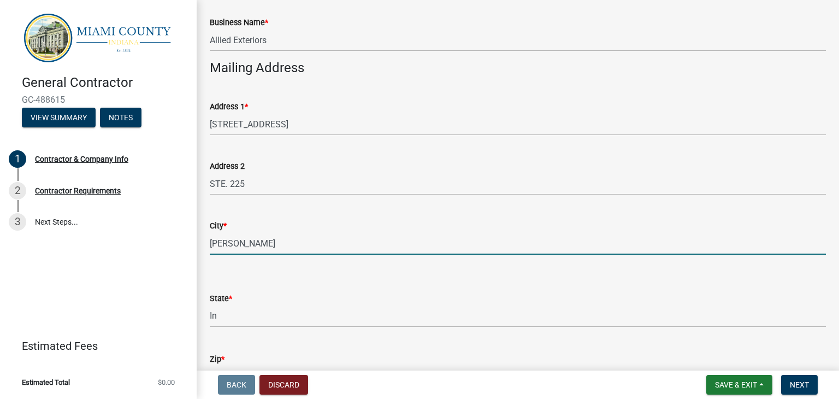
drag, startPoint x: 213, startPoint y: 241, endPoint x: 316, endPoint y: 249, distance: 103.6
click at [213, 241] on input "[PERSON_NAME]" at bounding box center [518, 243] width 616 height 22
type input "[GEOGRAPHIC_DATA][PERSON_NAME]"
click at [232, 316] on select "Select Item... [US_STATE] [US_STATE] [US_STATE] [US_STATE] [US_STATE] [US_STATE…" at bounding box center [518, 316] width 616 height 22
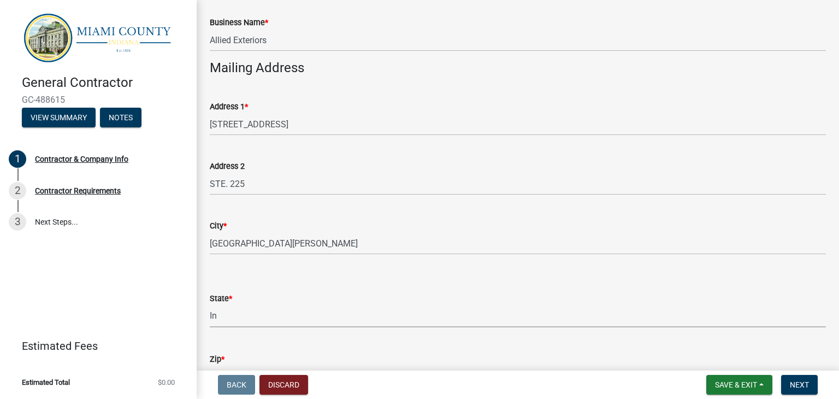
select select "IN"
click at [210, 305] on select "Select Item... [US_STATE] [US_STATE] [US_STATE] [US_STATE] [US_STATE] [US_STATE…" at bounding box center [518, 316] width 616 height 22
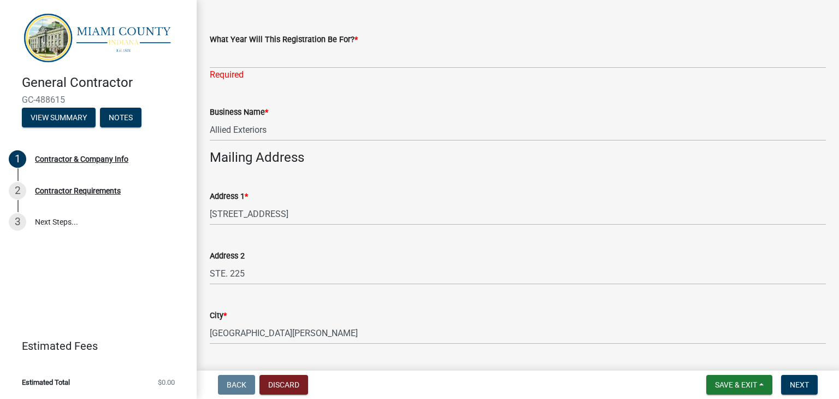
scroll to position [0, 0]
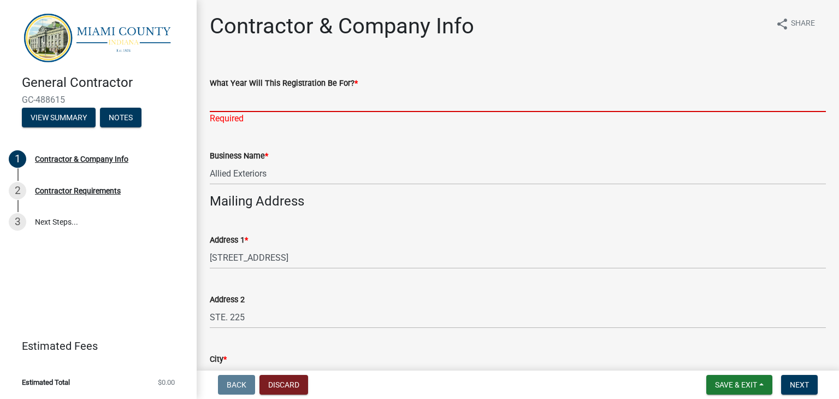
click at [266, 100] on input "What Year Will This Registration Be For? *" at bounding box center [518, 101] width 616 height 22
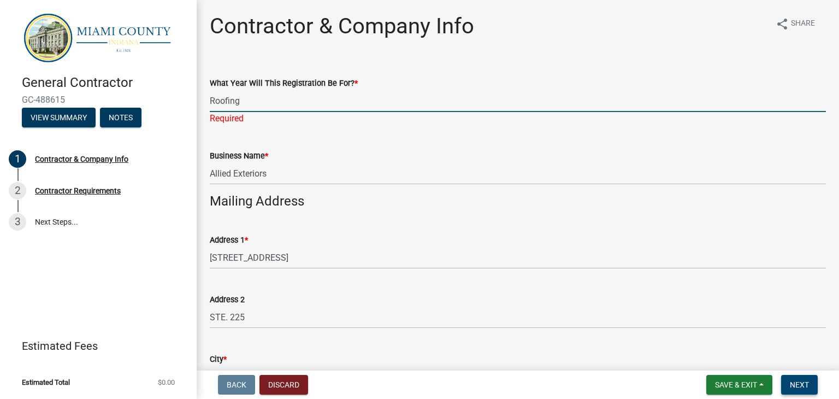
type input "Roofing"
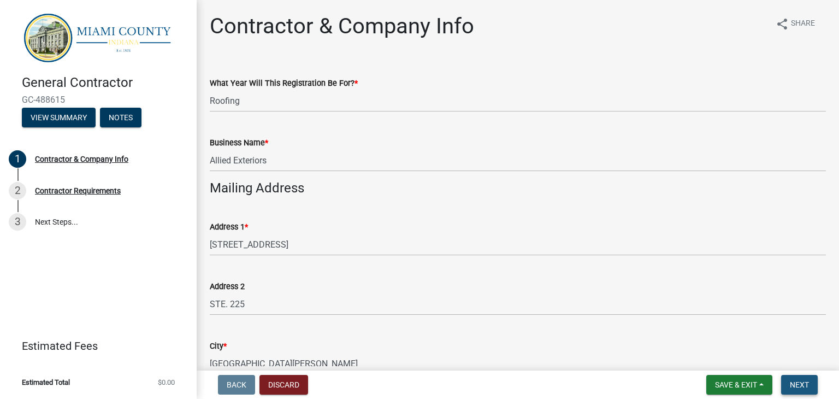
click at [798, 384] on span "Next" at bounding box center [799, 384] width 19 height 9
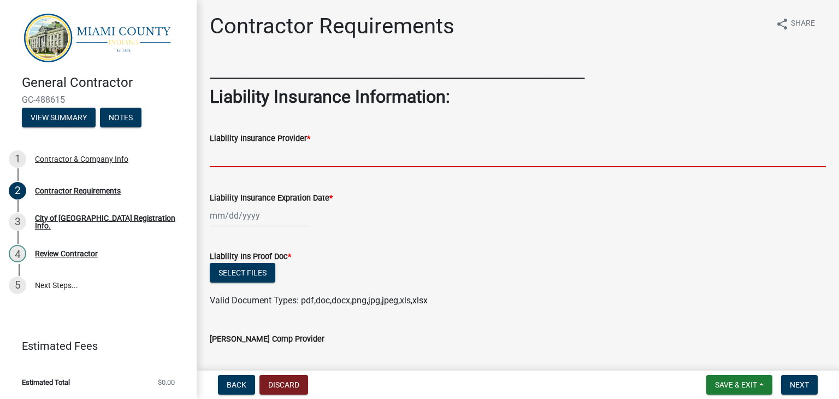
click at [274, 154] on input "Liability Insurance Provider *" at bounding box center [518, 156] width 616 height 22
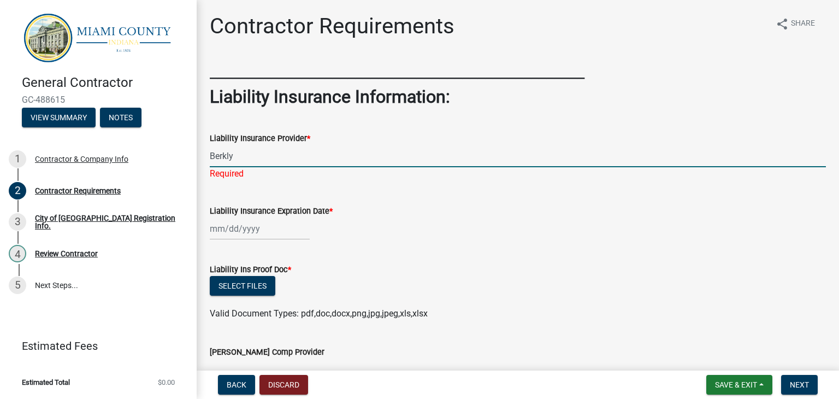
type input "Berkly"
